Goal: Task Accomplishment & Management: Manage account settings

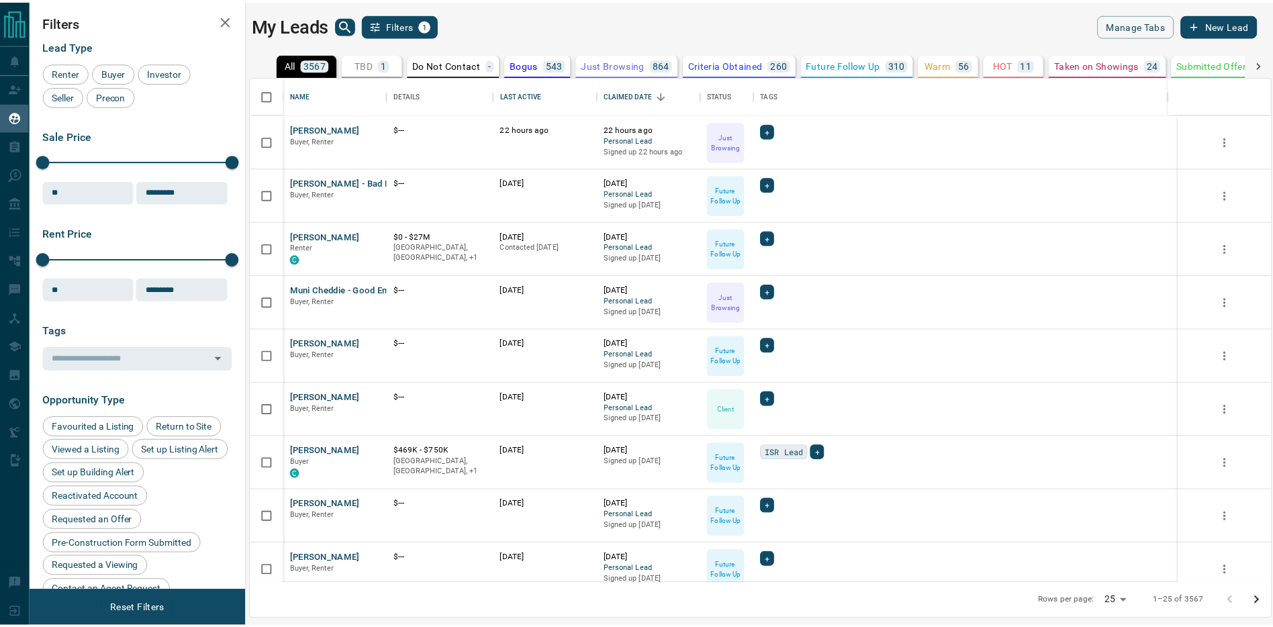
scroll to position [497, 1019]
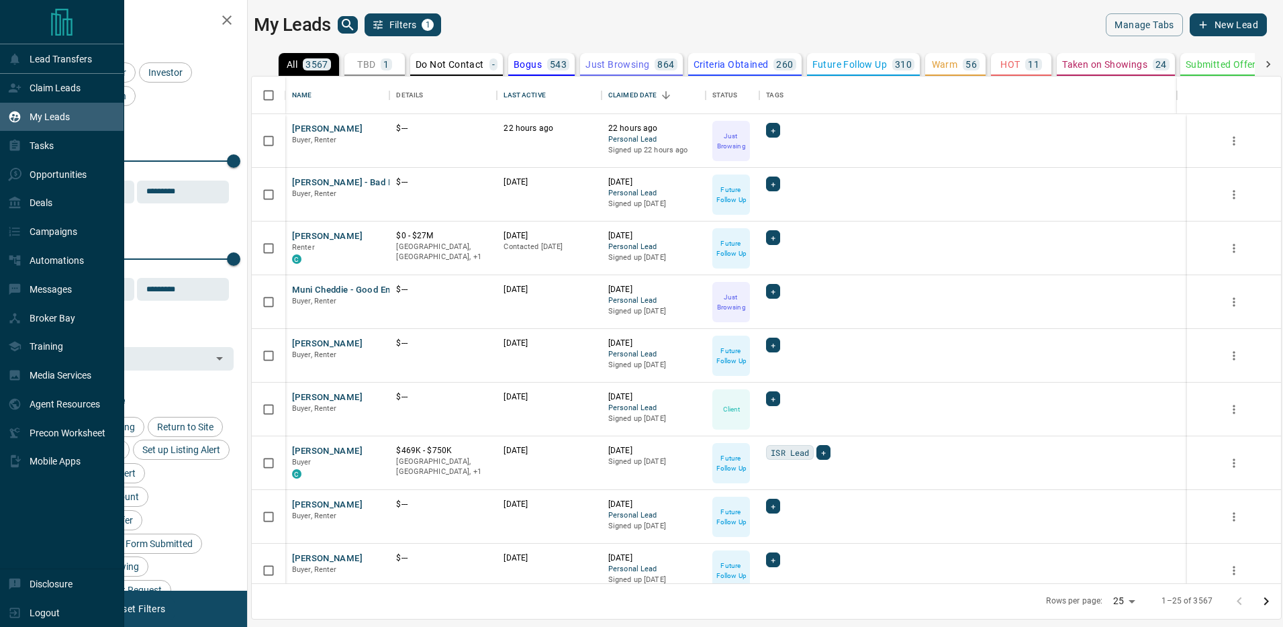
click at [62, 112] on p "My Leads" at bounding box center [50, 116] width 40 height 11
click at [67, 152] on div "Tasks" at bounding box center [62, 145] width 124 height 29
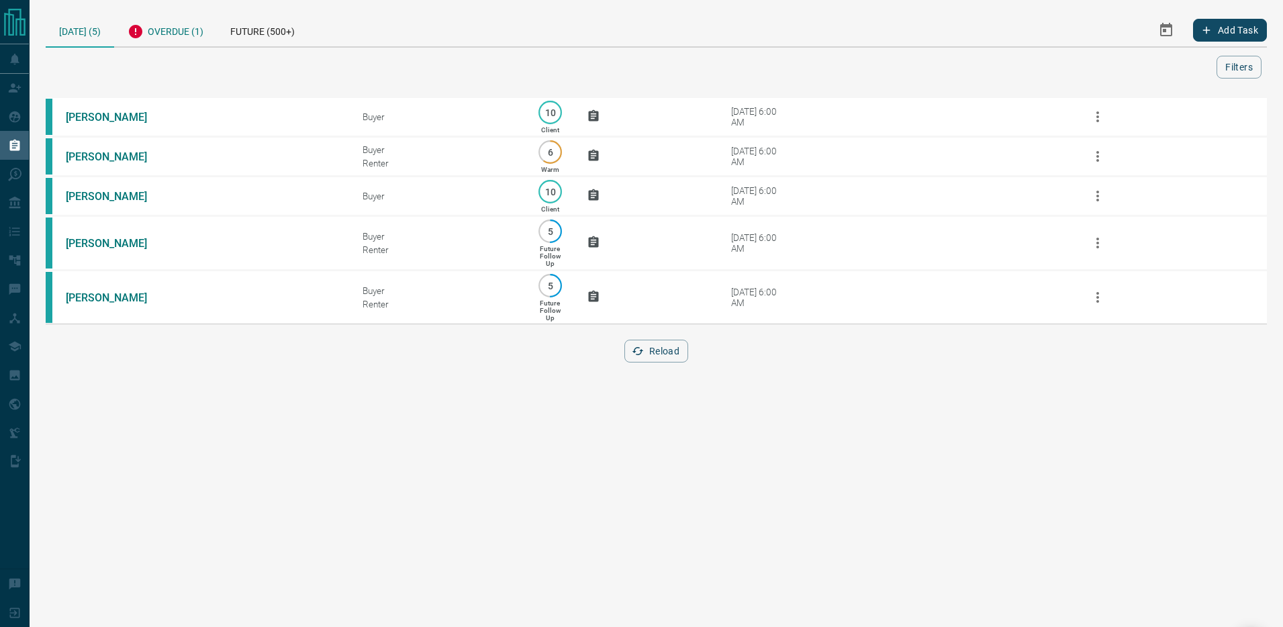
click at [173, 30] on div "Overdue (1)" at bounding box center [165, 29] width 103 height 33
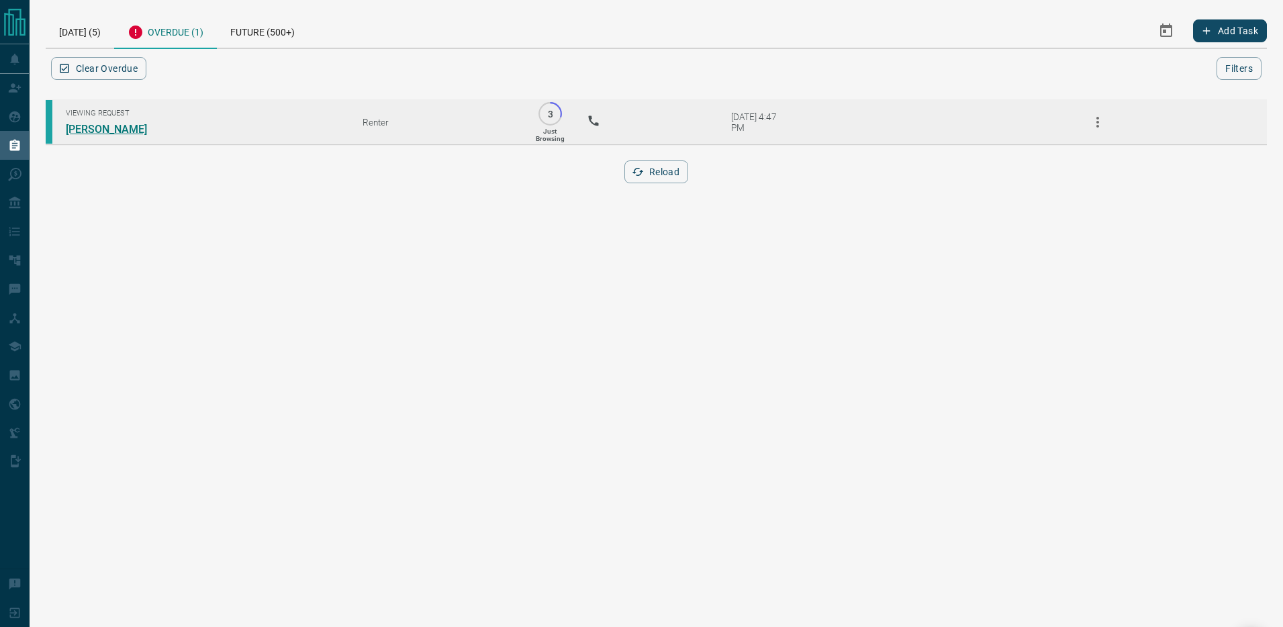
click at [100, 129] on link "[PERSON_NAME]" at bounding box center [116, 129] width 101 height 13
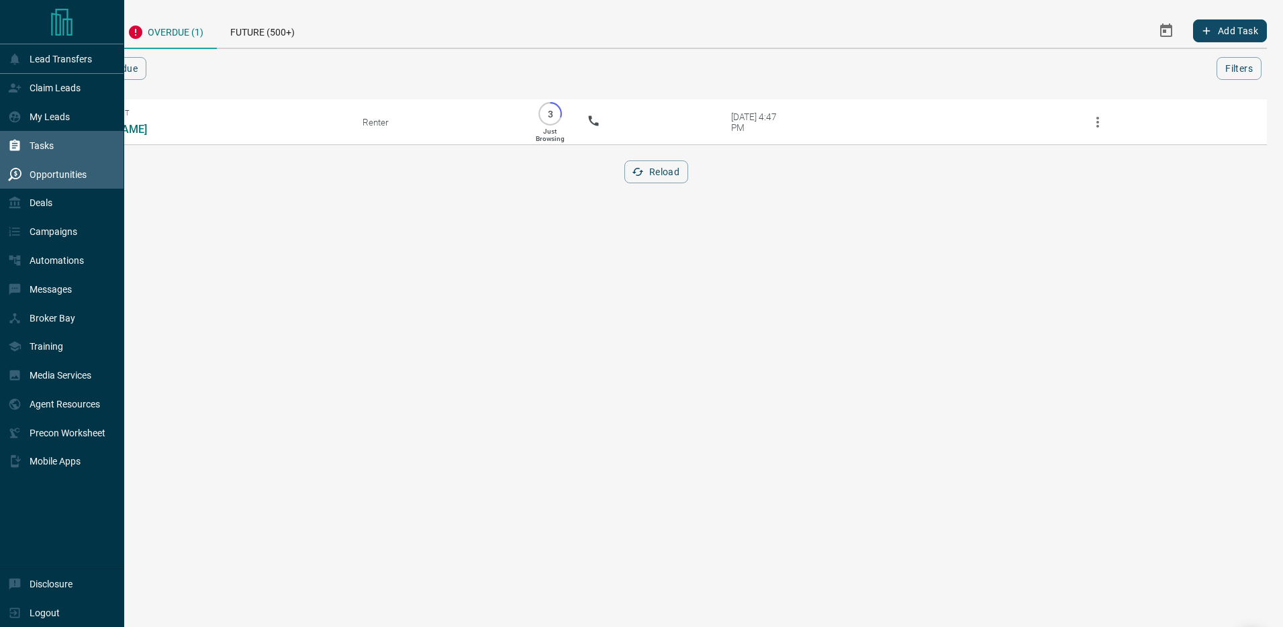
click at [55, 181] on div "Opportunities" at bounding box center [47, 174] width 79 height 22
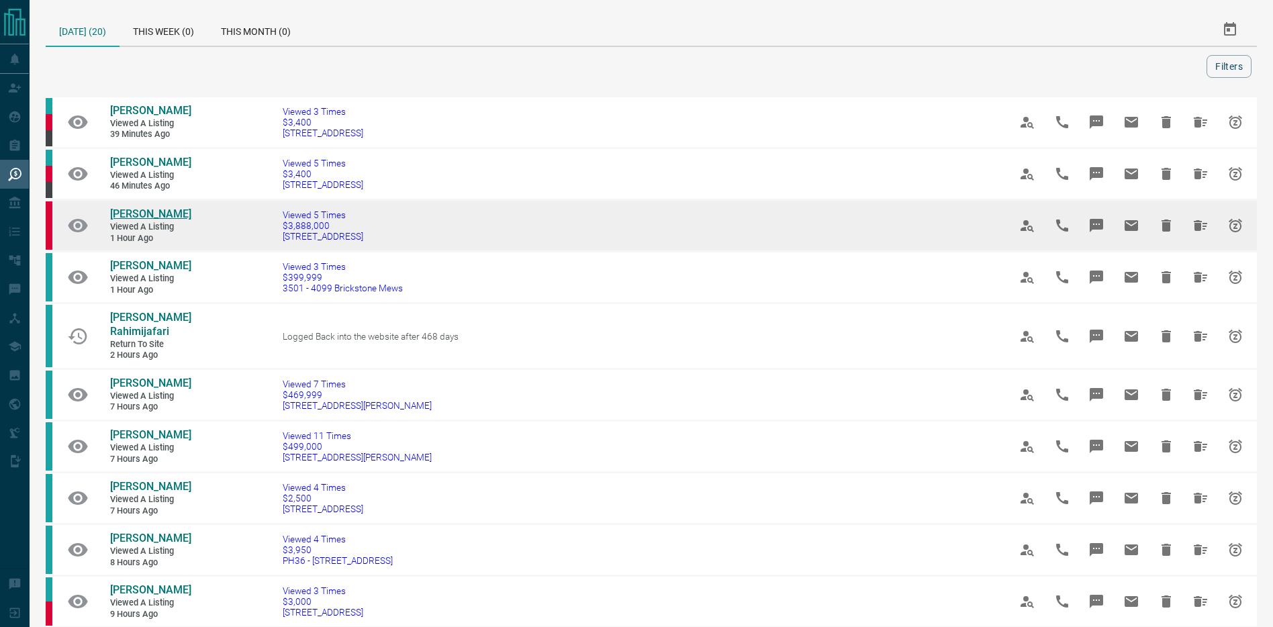
click at [146, 220] on span "[PERSON_NAME]" at bounding box center [150, 214] width 81 height 13
